Goal: Transaction & Acquisition: Purchase product/service

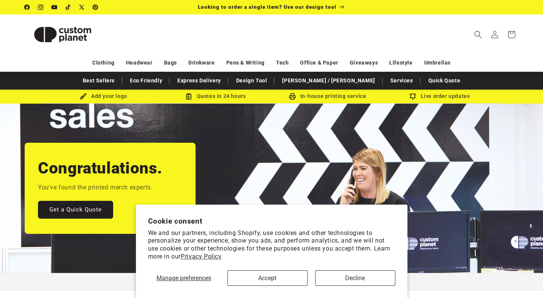
click at [287, 276] on button "Accept" at bounding box center [268, 279] width 80 height 16
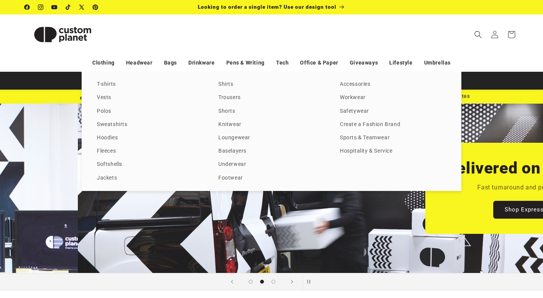
scroll to position [0, 543]
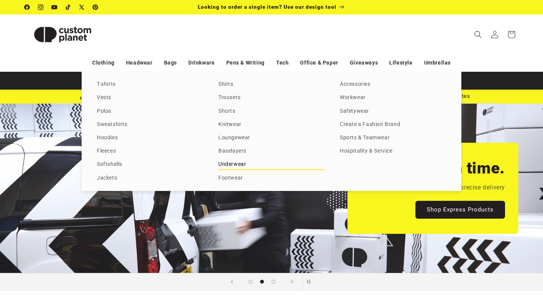
click at [231, 166] on link "Underwear" at bounding box center [272, 165] width 106 height 10
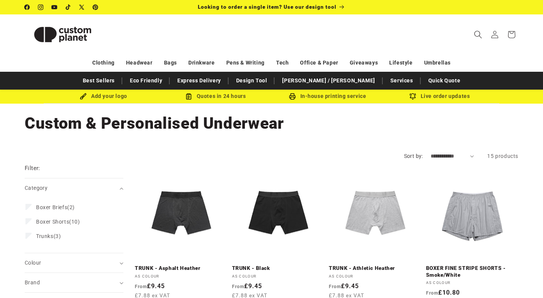
click at [478, 34] on icon "Search" at bounding box center [478, 34] width 8 height 8
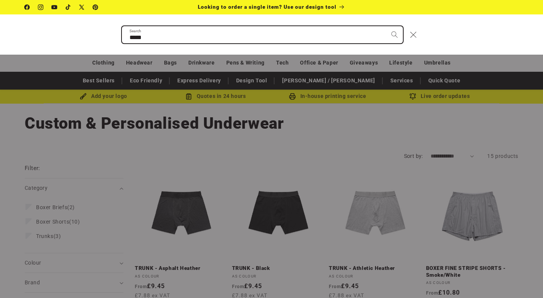
type input "*****"
click at [395, 34] on button "Search" at bounding box center [395, 34] width 17 height 17
